Goal: Information Seeking & Learning: Learn about a topic

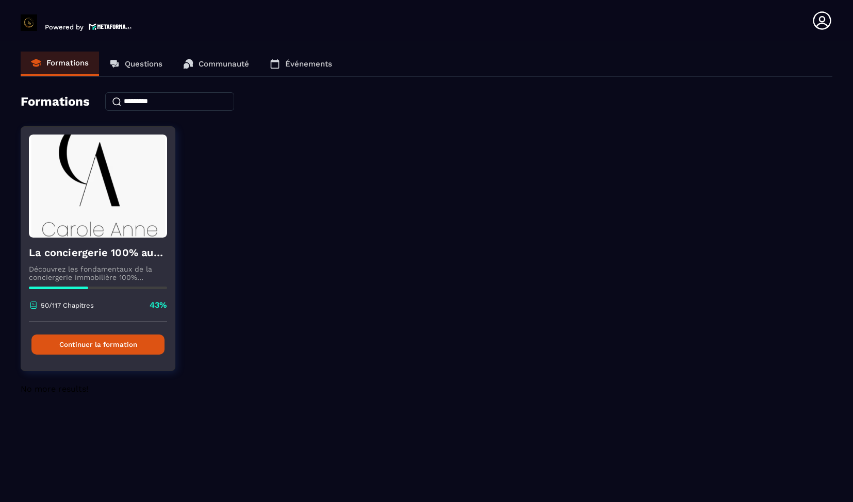
click at [120, 347] on button "Continuer la formation" at bounding box center [97, 345] width 133 height 20
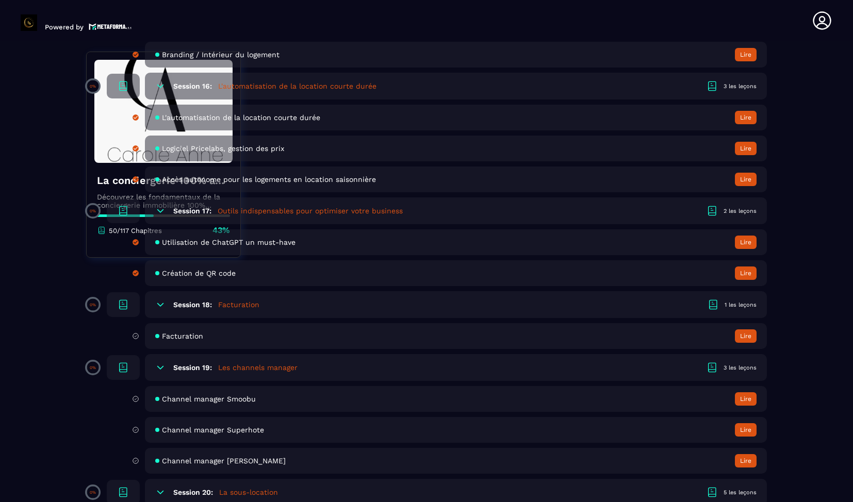
scroll to position [2210, 0]
click at [189, 335] on span "Facturation" at bounding box center [182, 337] width 41 height 8
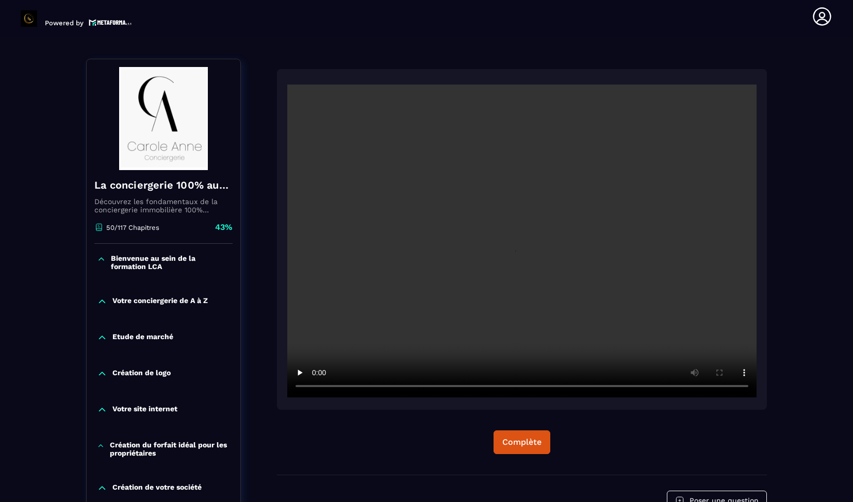
scroll to position [107, 0]
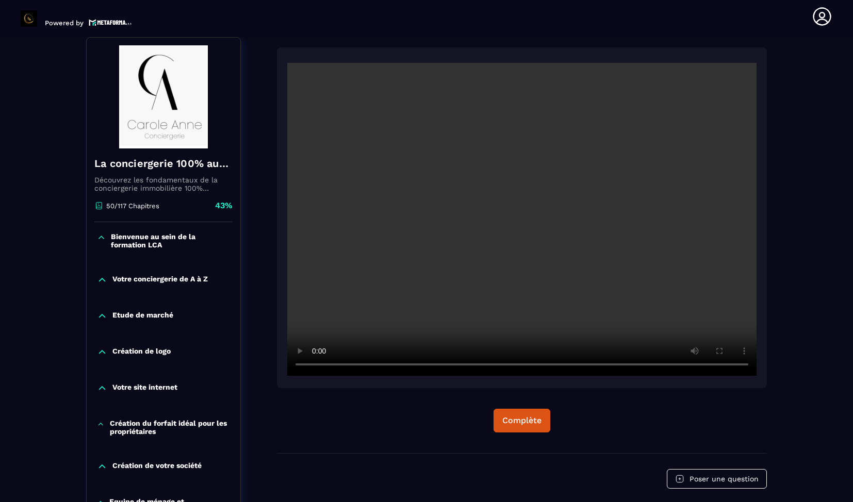
click at [441, 306] on video at bounding box center [521, 219] width 469 height 313
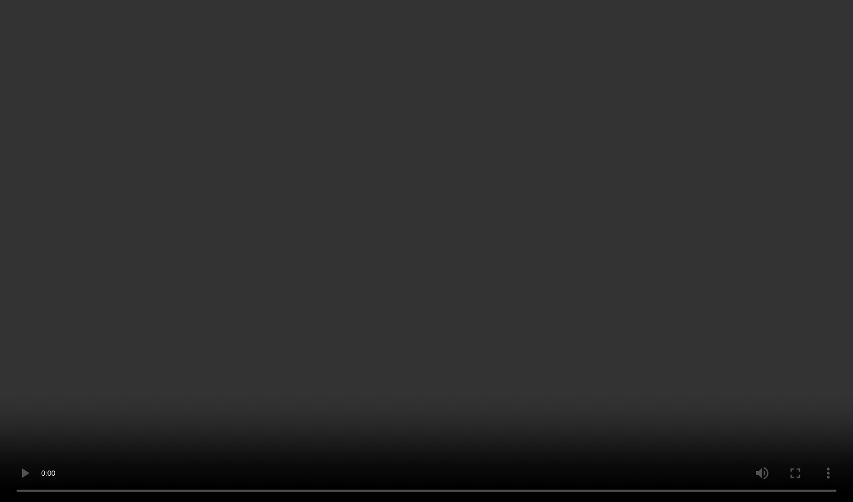
scroll to position [459, 0]
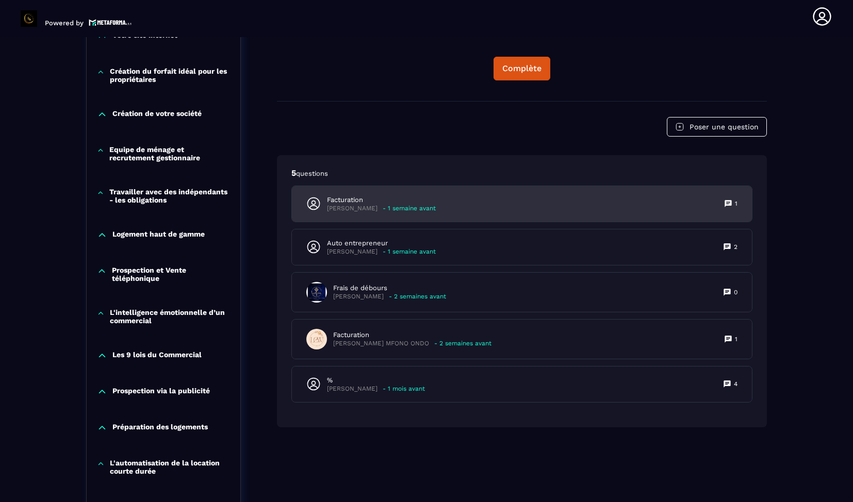
click at [390, 205] on p "- 1 semaine avant" at bounding box center [409, 209] width 53 height 8
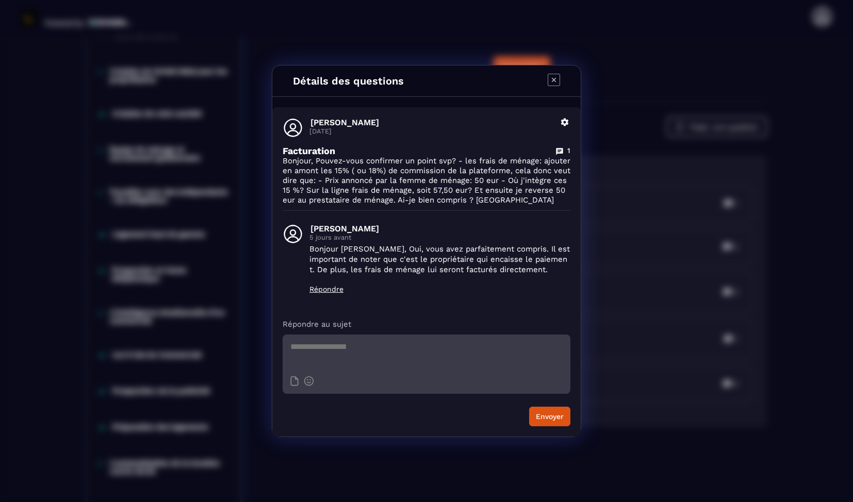
click at [552, 82] on icon "Modal window" at bounding box center [554, 80] width 12 height 12
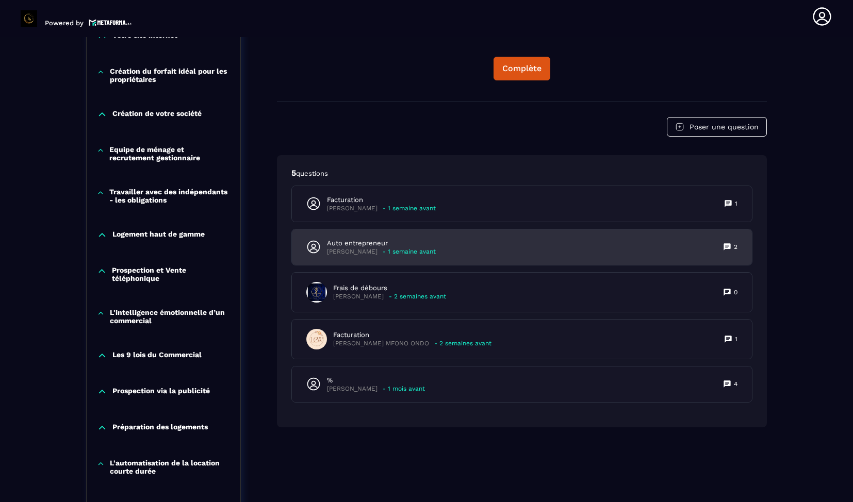
click at [501, 234] on div "Auto entrepreneur [PERSON_NAME] - 1 semaine avant 2" at bounding box center [522, 247] width 460 height 36
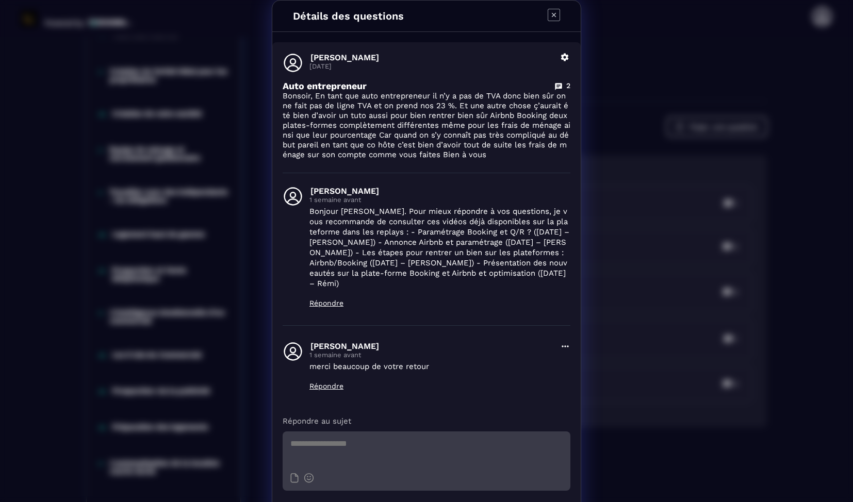
click at [558, 11] on icon "Modal window" at bounding box center [554, 15] width 12 height 12
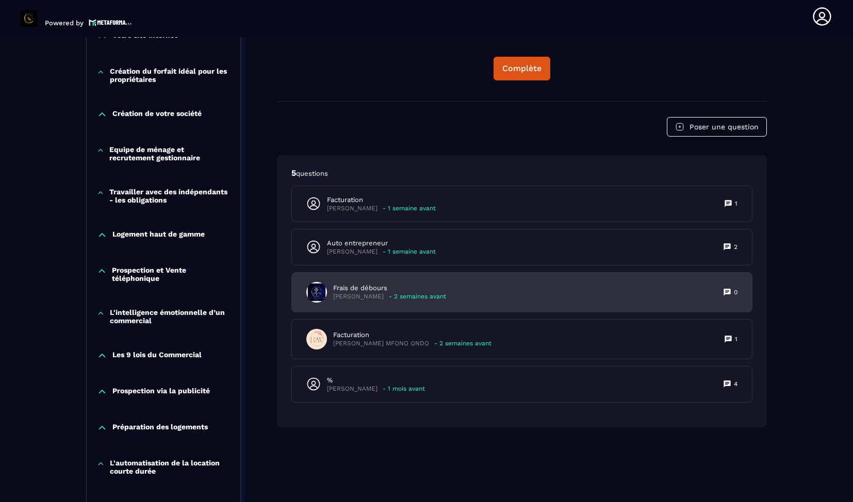
click at [493, 297] on div "Frais de débours [PERSON_NAME] - 2 semaines avant 0" at bounding box center [522, 292] width 460 height 39
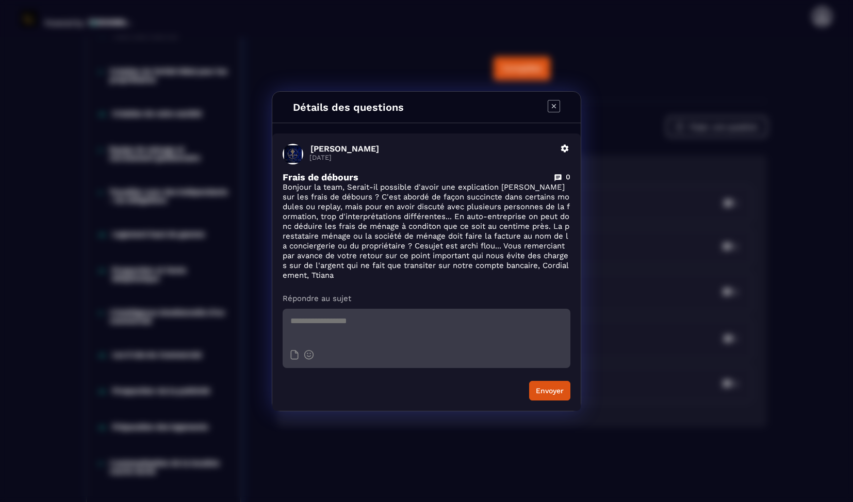
click at [554, 111] on icon "Modal window" at bounding box center [554, 106] width 12 height 12
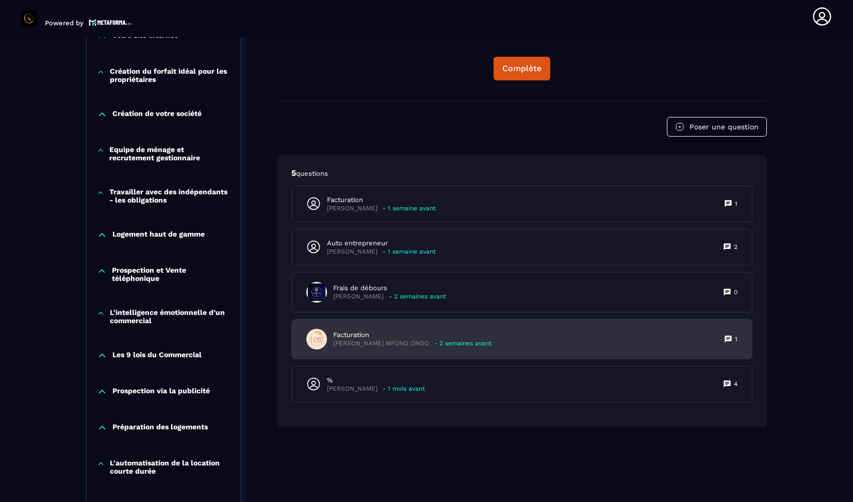
click at [452, 349] on div "Facturation [PERSON_NAME] MFONO ONDO - 2 semaines avant" at bounding box center [398, 339] width 185 height 21
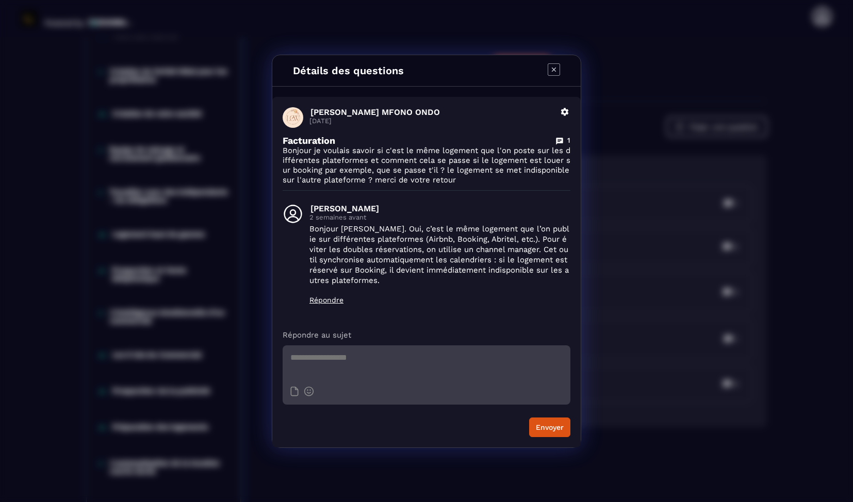
click at [556, 73] on icon "Modal window" at bounding box center [554, 69] width 12 height 12
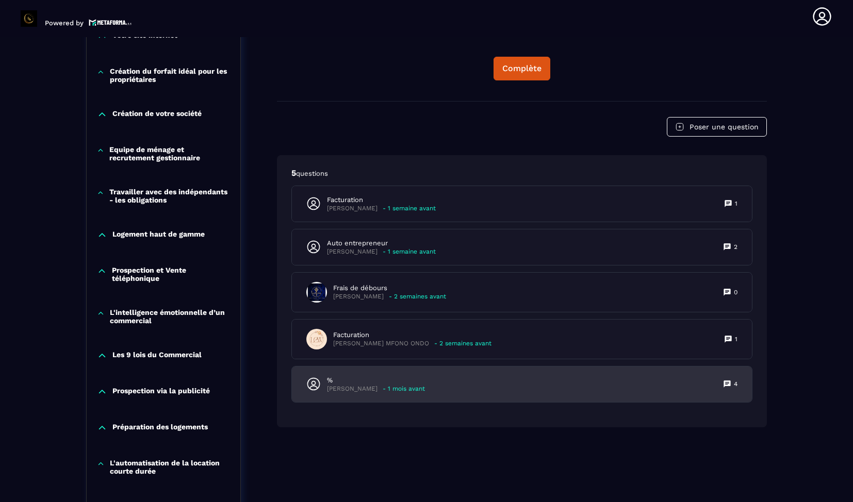
click at [494, 368] on div "% [PERSON_NAME] - 1 mois avant 4" at bounding box center [522, 385] width 460 height 36
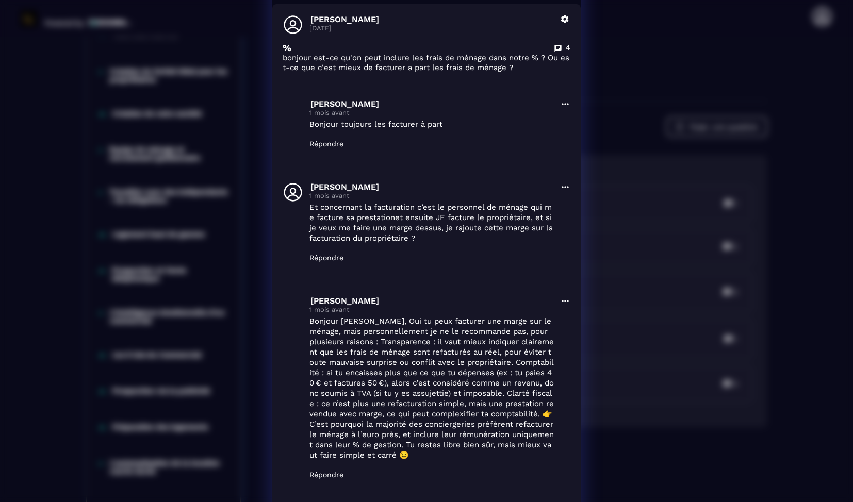
scroll to position [0, 0]
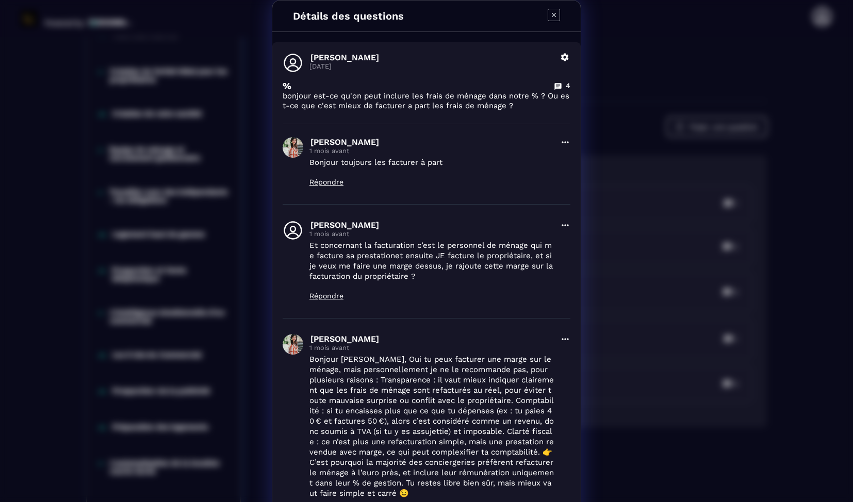
click at [554, 26] on div "Détails des questions" at bounding box center [426, 16] width 308 height 31
click at [554, 15] on icon "Modal window" at bounding box center [554, 15] width 4 height 4
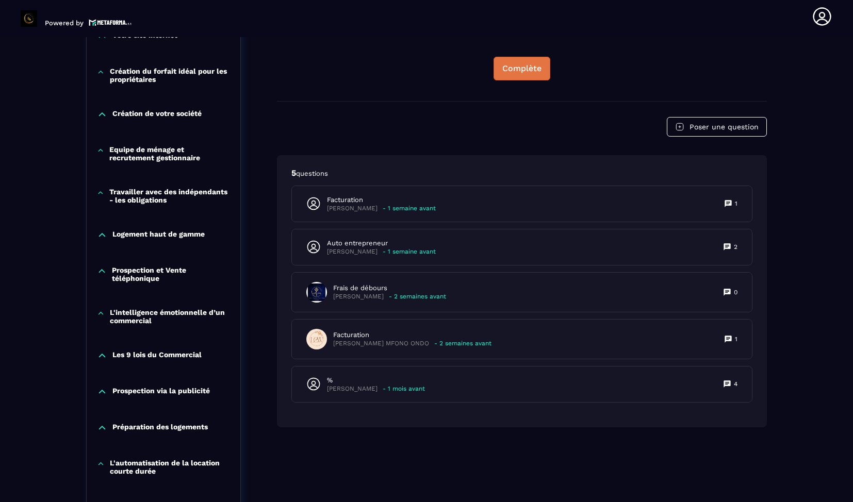
click at [538, 70] on div "Complète" at bounding box center [521, 68] width 39 height 10
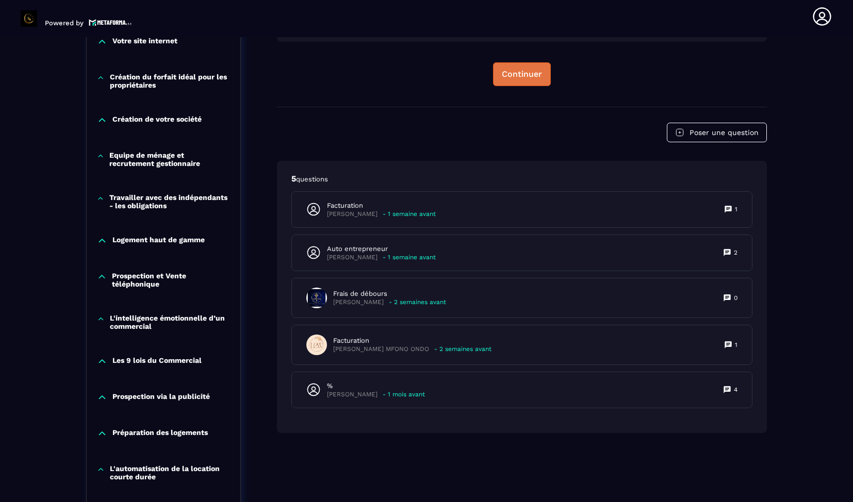
click at [538, 70] on div "Continuer" at bounding box center [522, 74] width 40 height 10
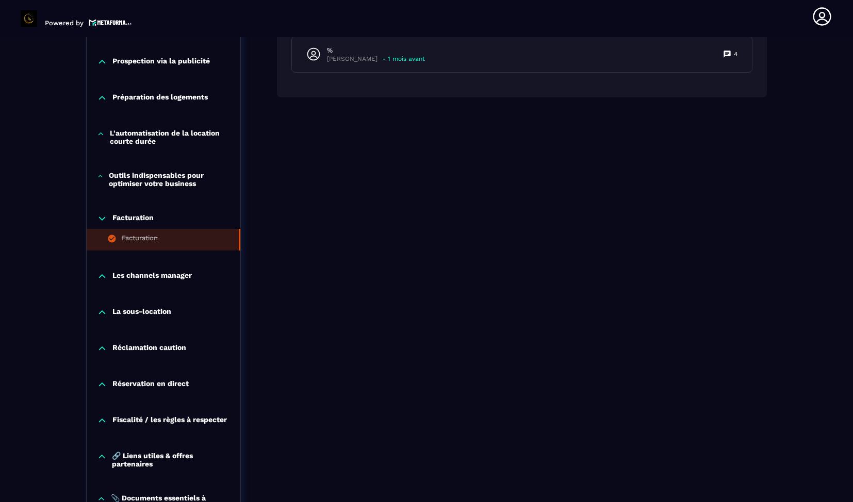
scroll to position [792, 0]
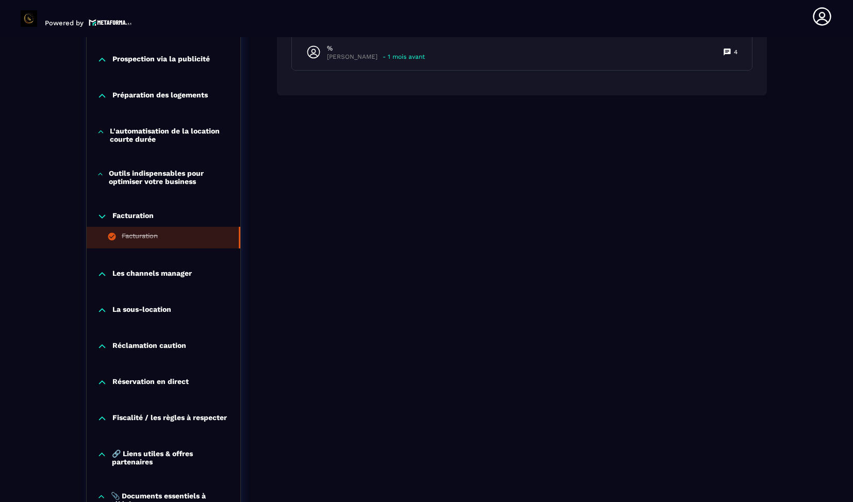
click at [172, 280] on p "Les channels manager" at bounding box center [151, 274] width 79 height 10
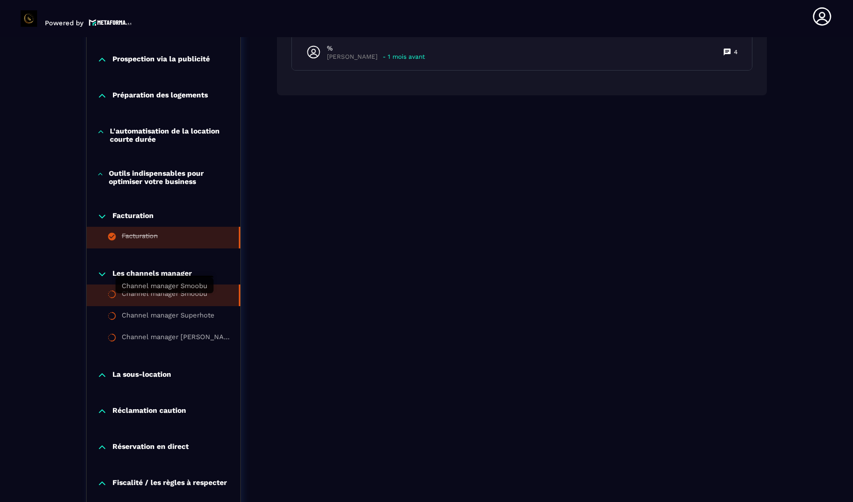
click at [172, 298] on div "Channel manager Smoobu" at bounding box center [165, 295] width 86 height 11
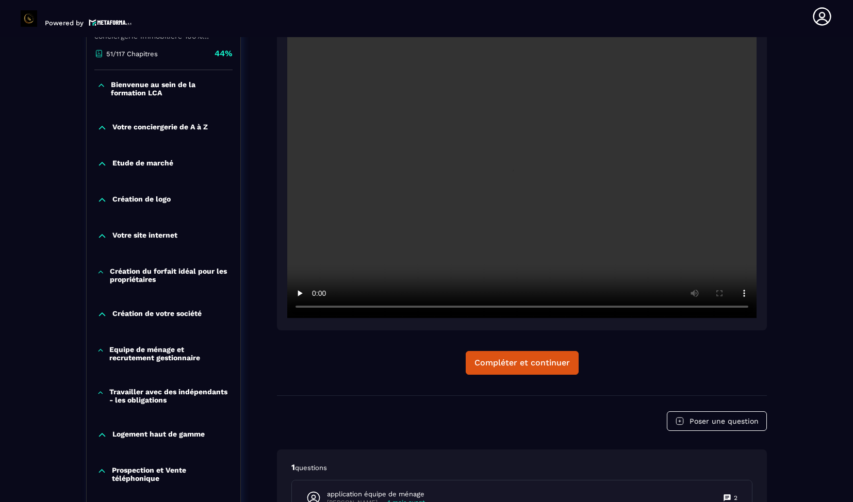
scroll to position [107, 0]
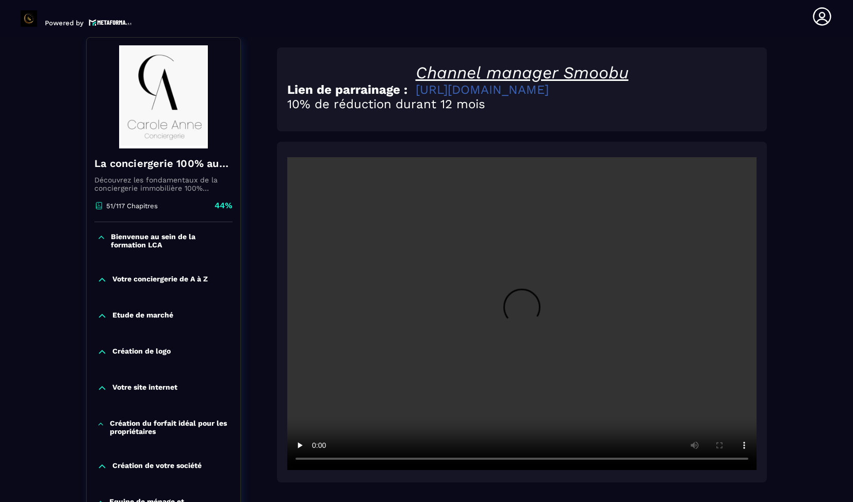
click at [311, 313] on video at bounding box center [521, 313] width 469 height 313
click at [557, 409] on video at bounding box center [521, 313] width 469 height 313
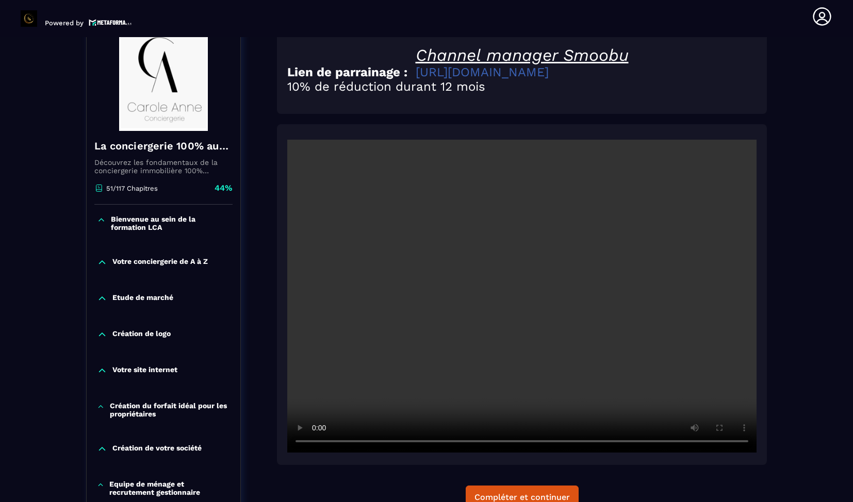
scroll to position [126, 0]
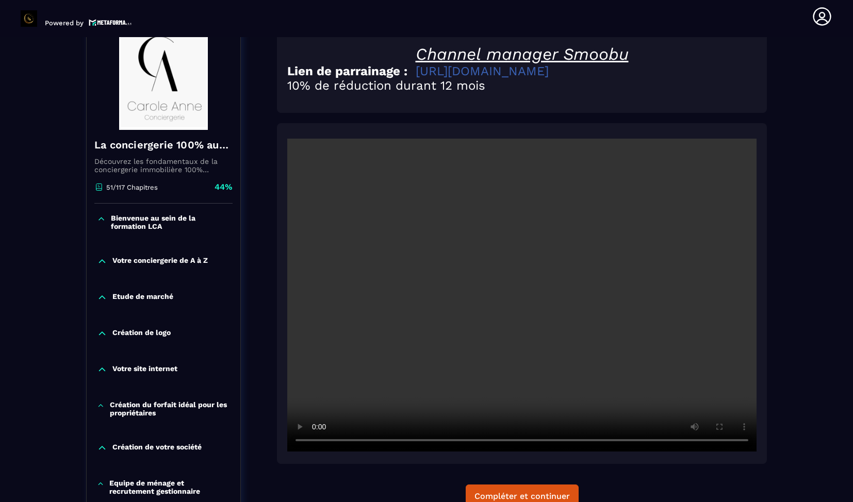
click at [549, 72] on link "[URL][DOMAIN_NAME]" at bounding box center [482, 71] width 133 height 14
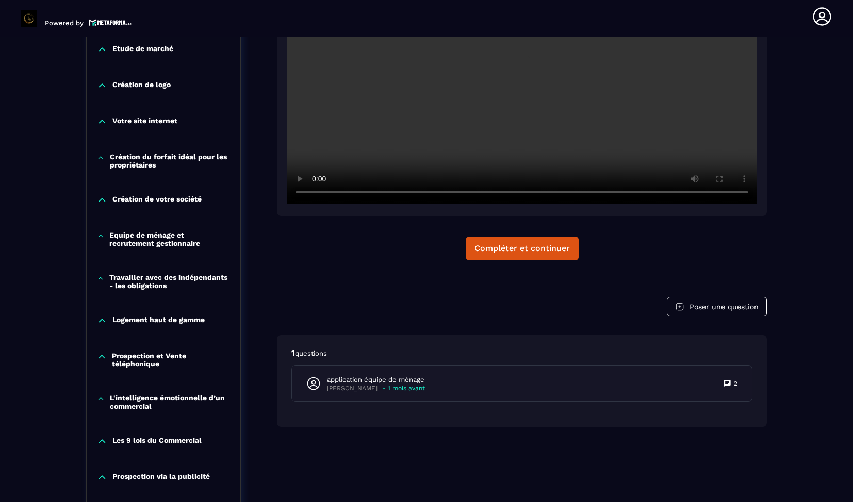
scroll to position [383, 0]
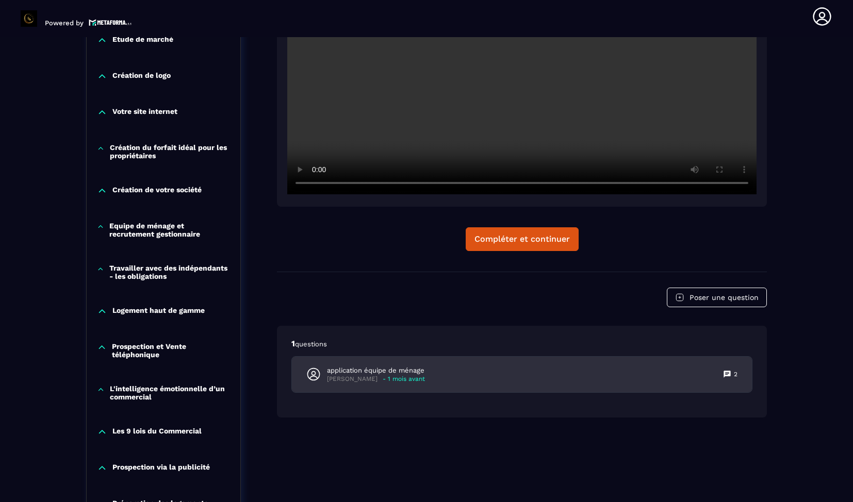
click at [407, 375] on p "application équipe de ménage" at bounding box center [376, 370] width 98 height 9
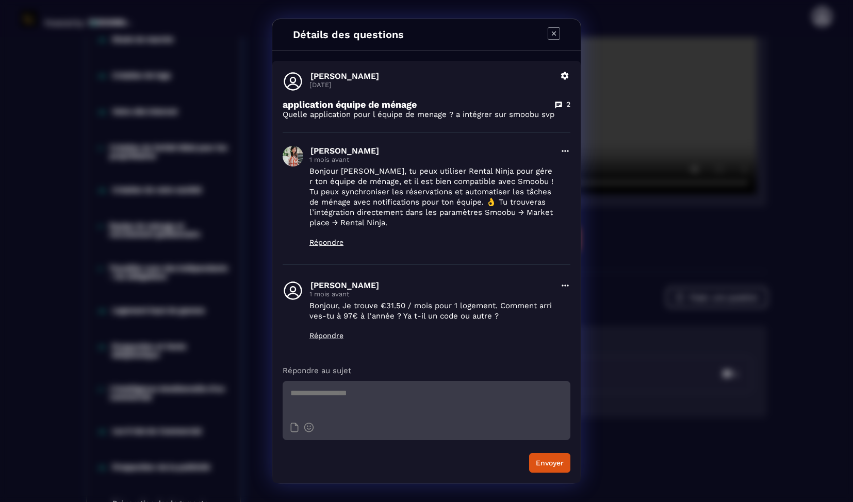
click at [554, 38] on div "Modal window" at bounding box center [554, 34] width 12 height 14
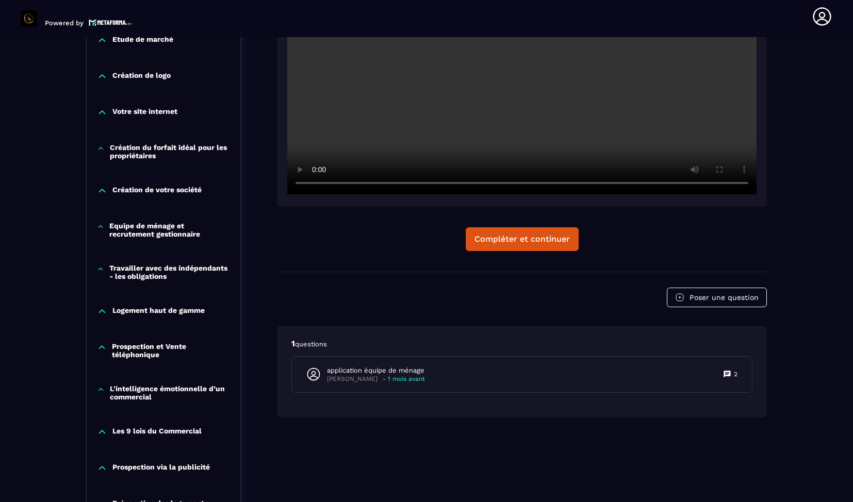
click at [520, 225] on div "Channel manager Smoobu Lien de parrainage : [URL][DOMAIN_NAME] 10% de réduction…" at bounding box center [522, 22] width 490 height 500
click at [520, 244] on div "Compléter et continuer" at bounding box center [521, 239] width 95 height 10
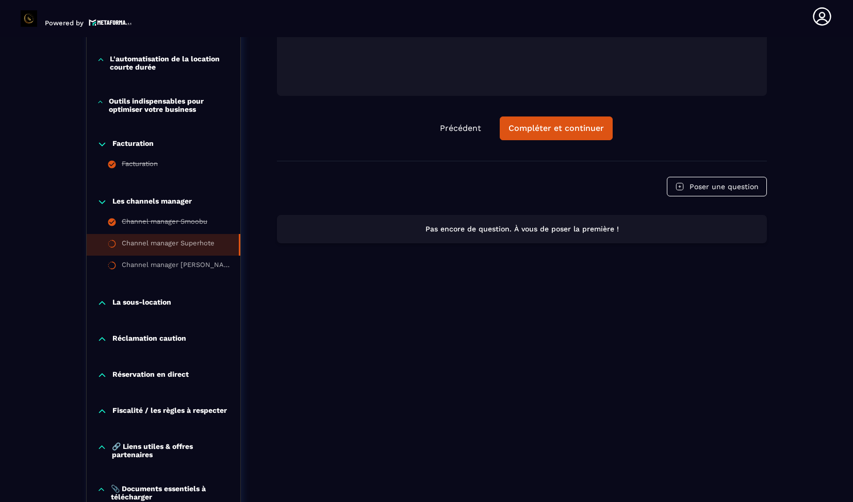
scroll to position [874, 0]
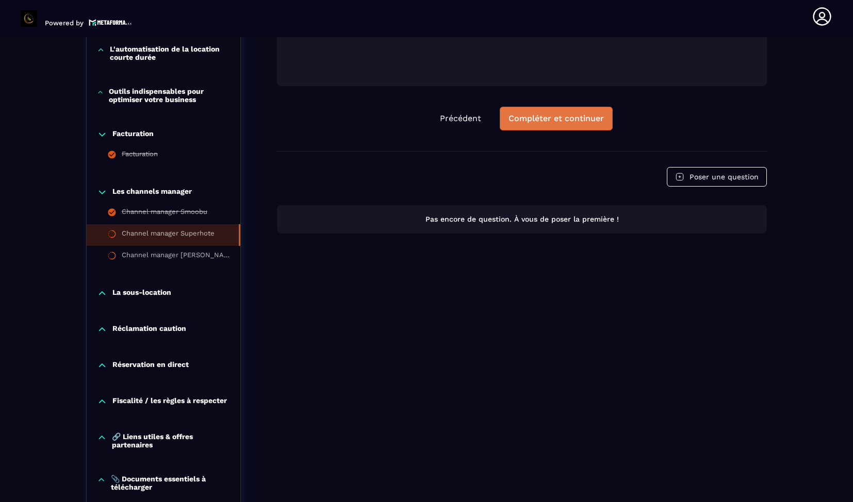
click at [572, 119] on div "Compléter et continuer" at bounding box center [555, 118] width 95 height 10
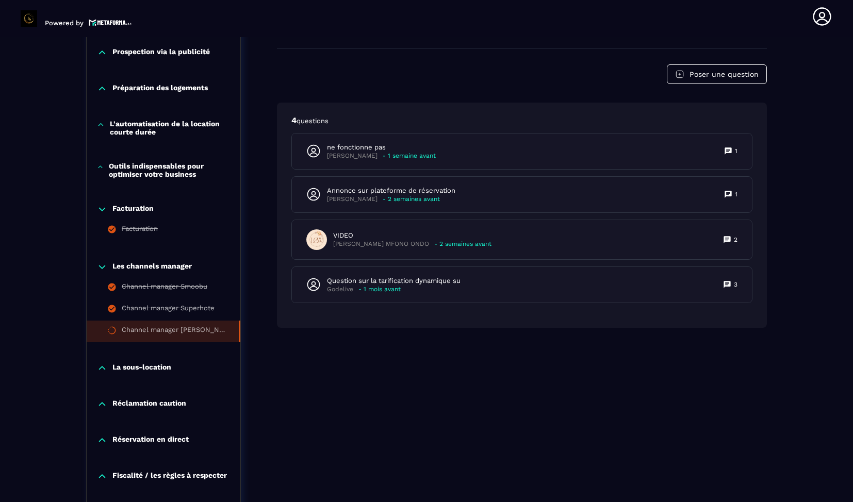
scroll to position [804, 0]
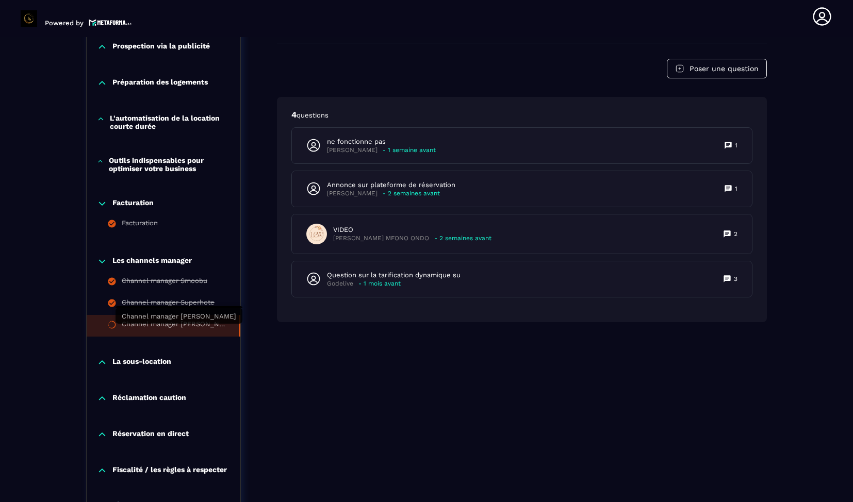
click at [132, 332] on div "Channel manager [PERSON_NAME]" at bounding box center [175, 325] width 107 height 11
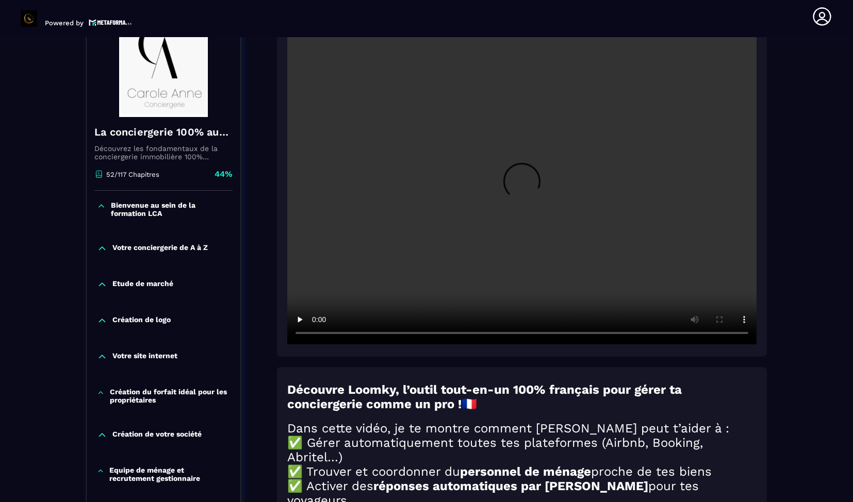
scroll to position [0, 0]
